Goal: Transaction & Acquisition: Download file/media

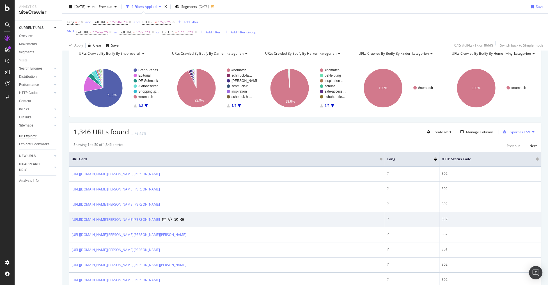
scroll to position [90, 0]
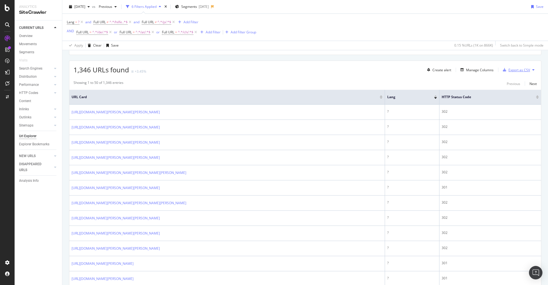
click at [510, 71] on div "Export as CSV" at bounding box center [519, 70] width 22 height 5
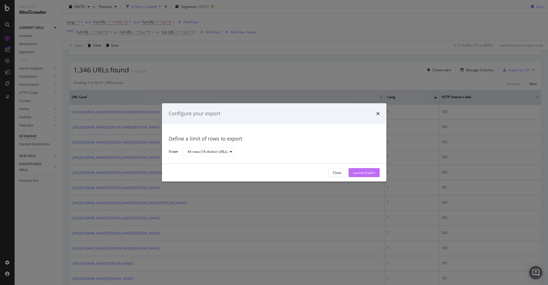
click at [371, 172] on div "Launch Export" at bounding box center [364, 172] width 22 height 5
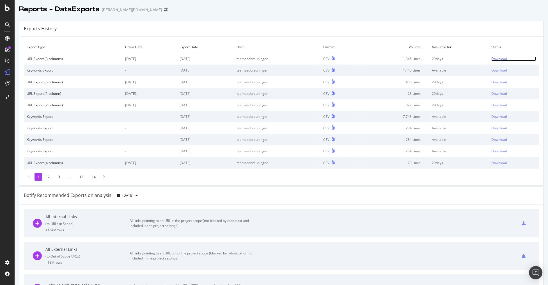
click at [492, 60] on div "Download" at bounding box center [499, 58] width 16 height 5
